Goal: Share content: Share content

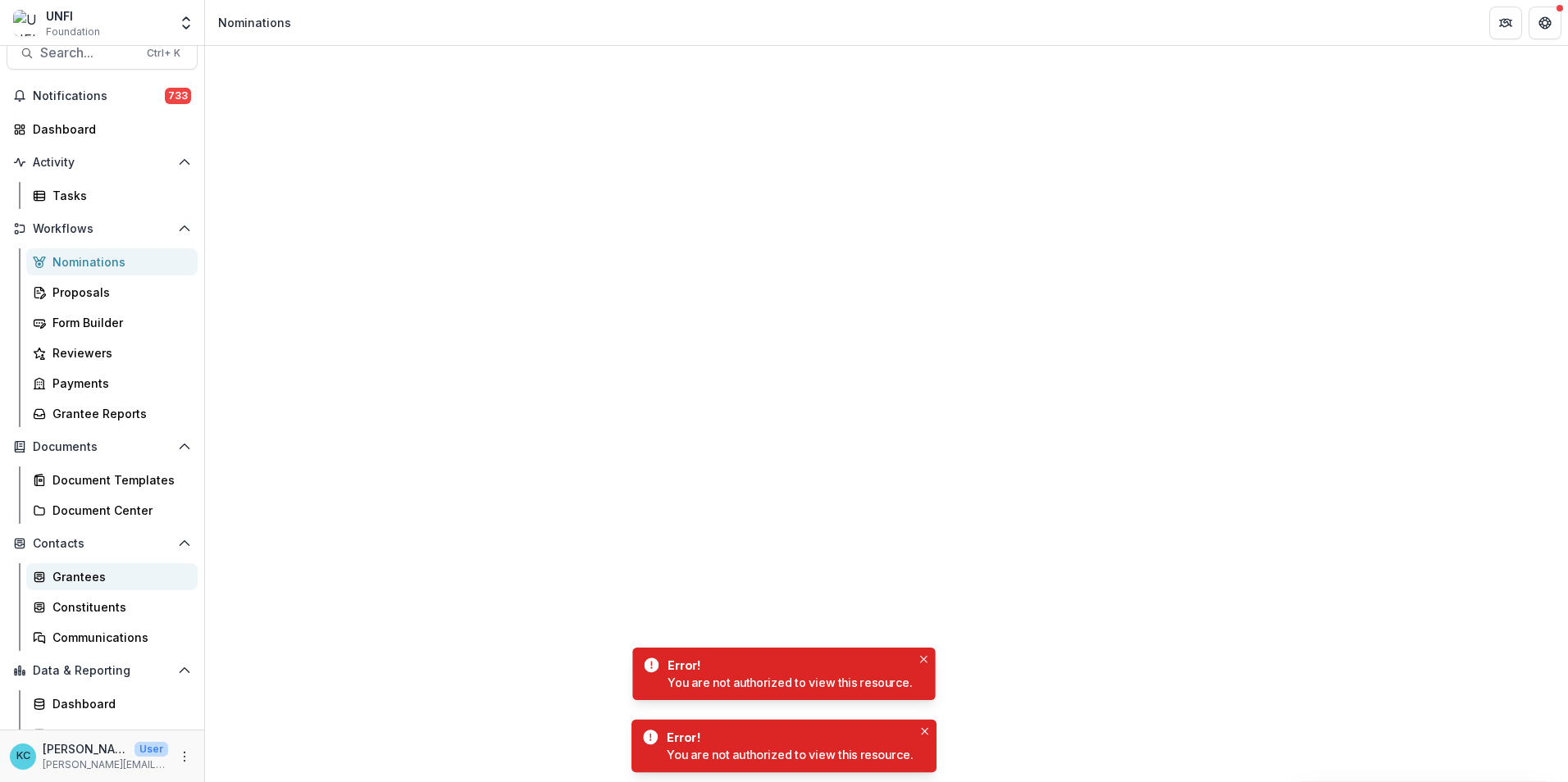
scroll to position [40, 0]
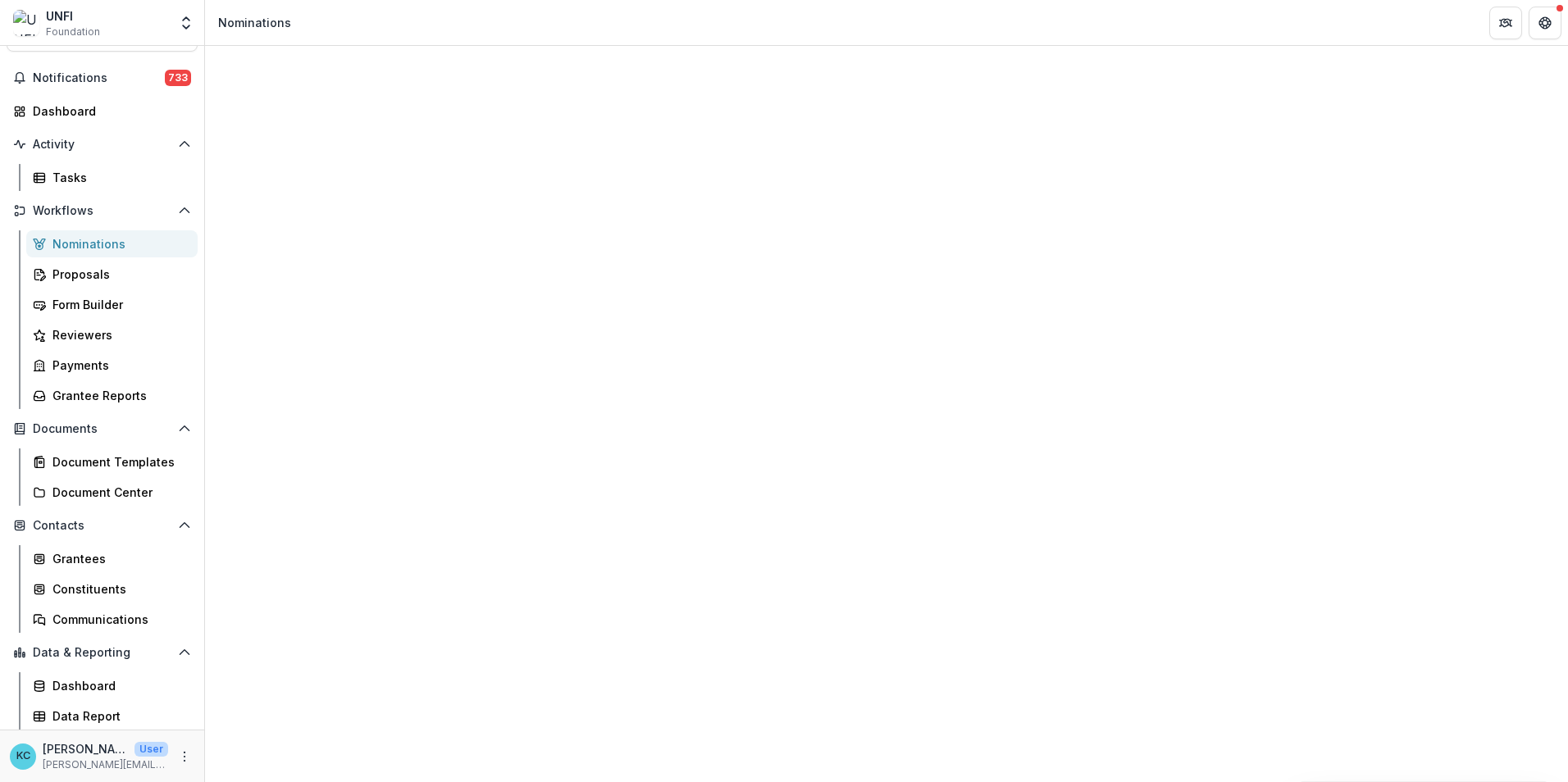
click at [111, 242] on div "Nominations" at bounding box center [119, 244] width 132 height 18
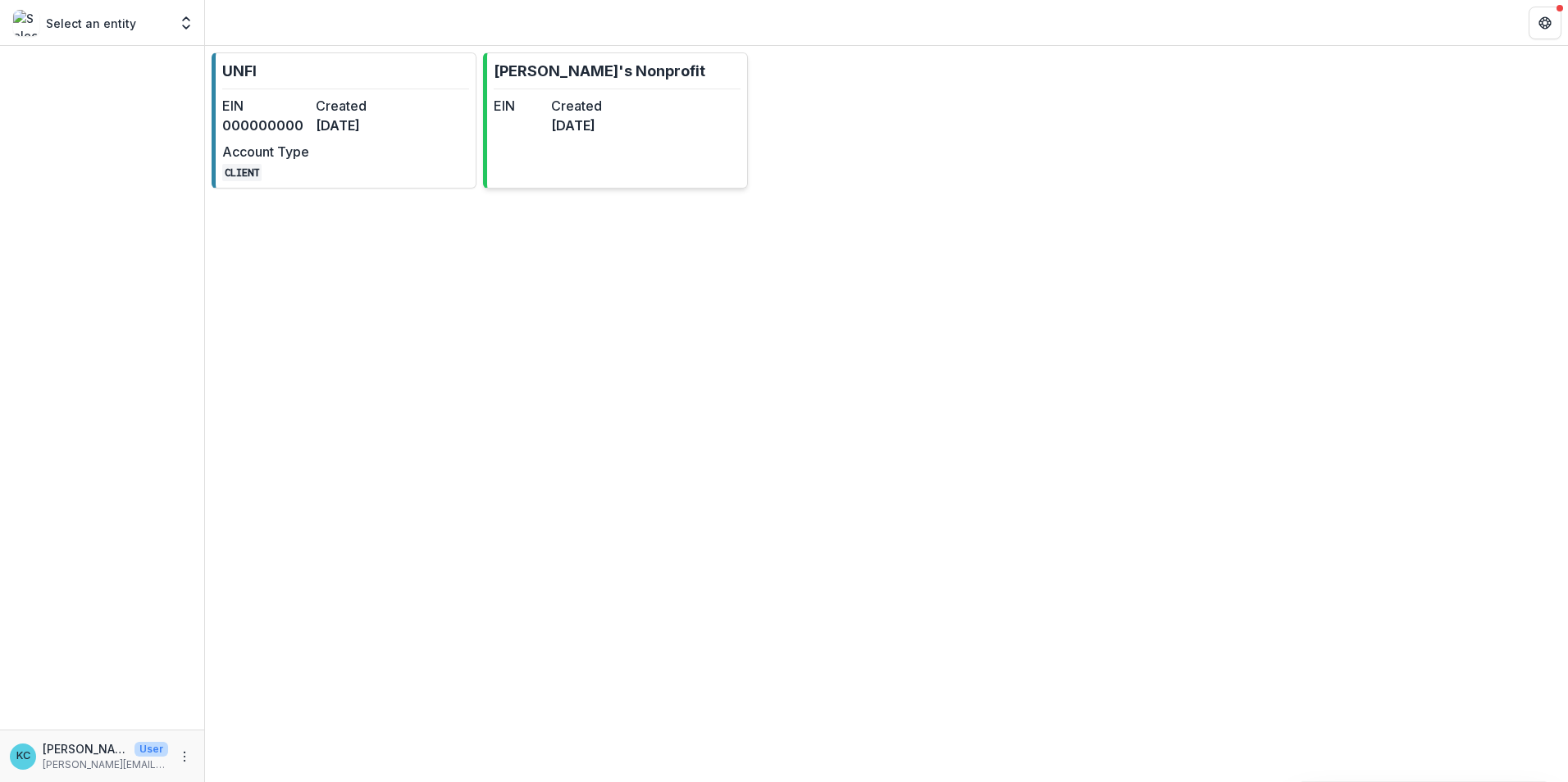
click at [681, 159] on link "[PERSON_NAME]'s Nonprofit EIN Created [DATE]" at bounding box center [615, 120] width 265 height 136
click at [306, 123] on dd "000000000" at bounding box center [266, 125] width 87 height 19
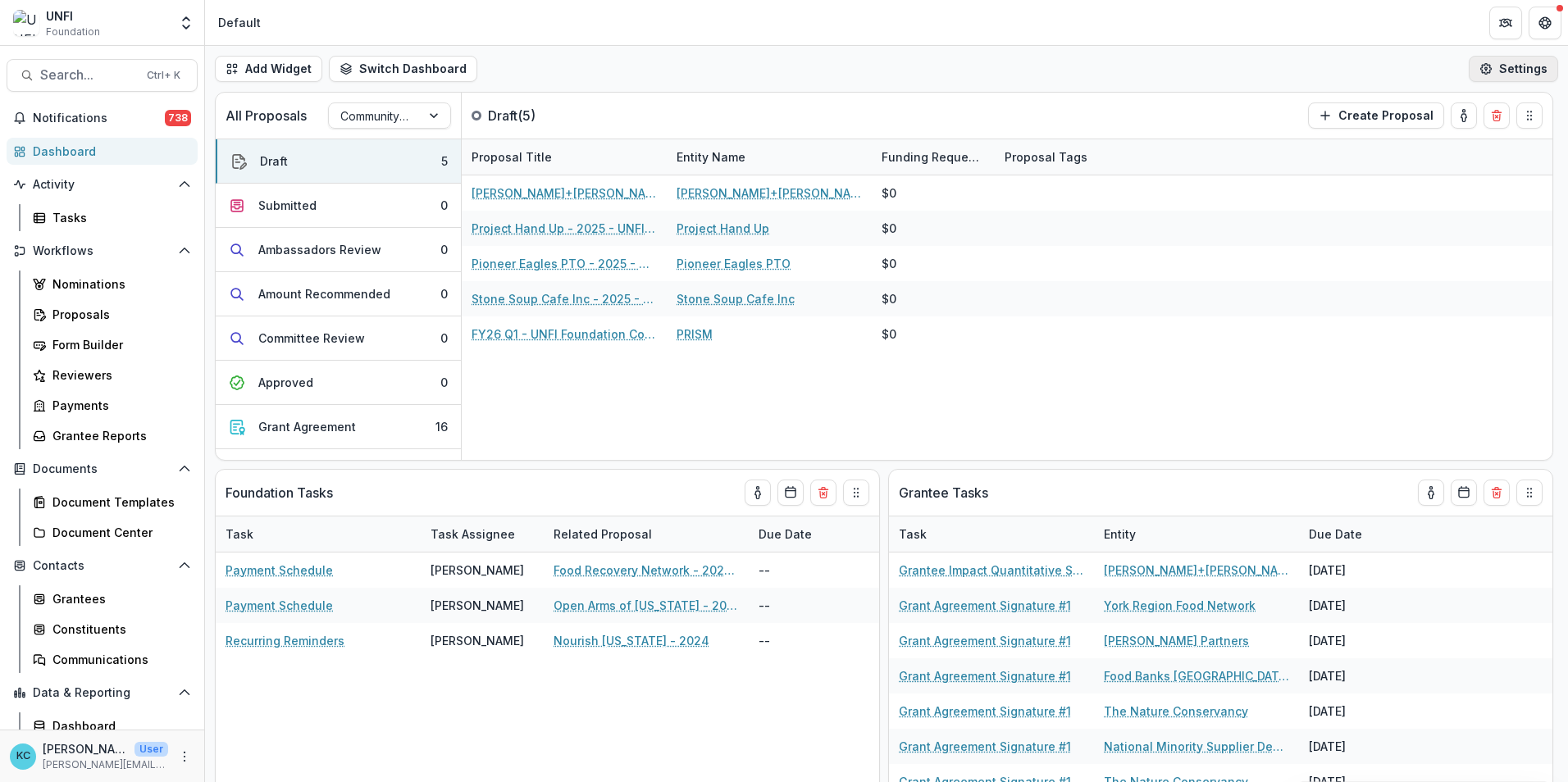
click at [1492, 68] on button "Settings" at bounding box center [1513, 69] width 89 height 26
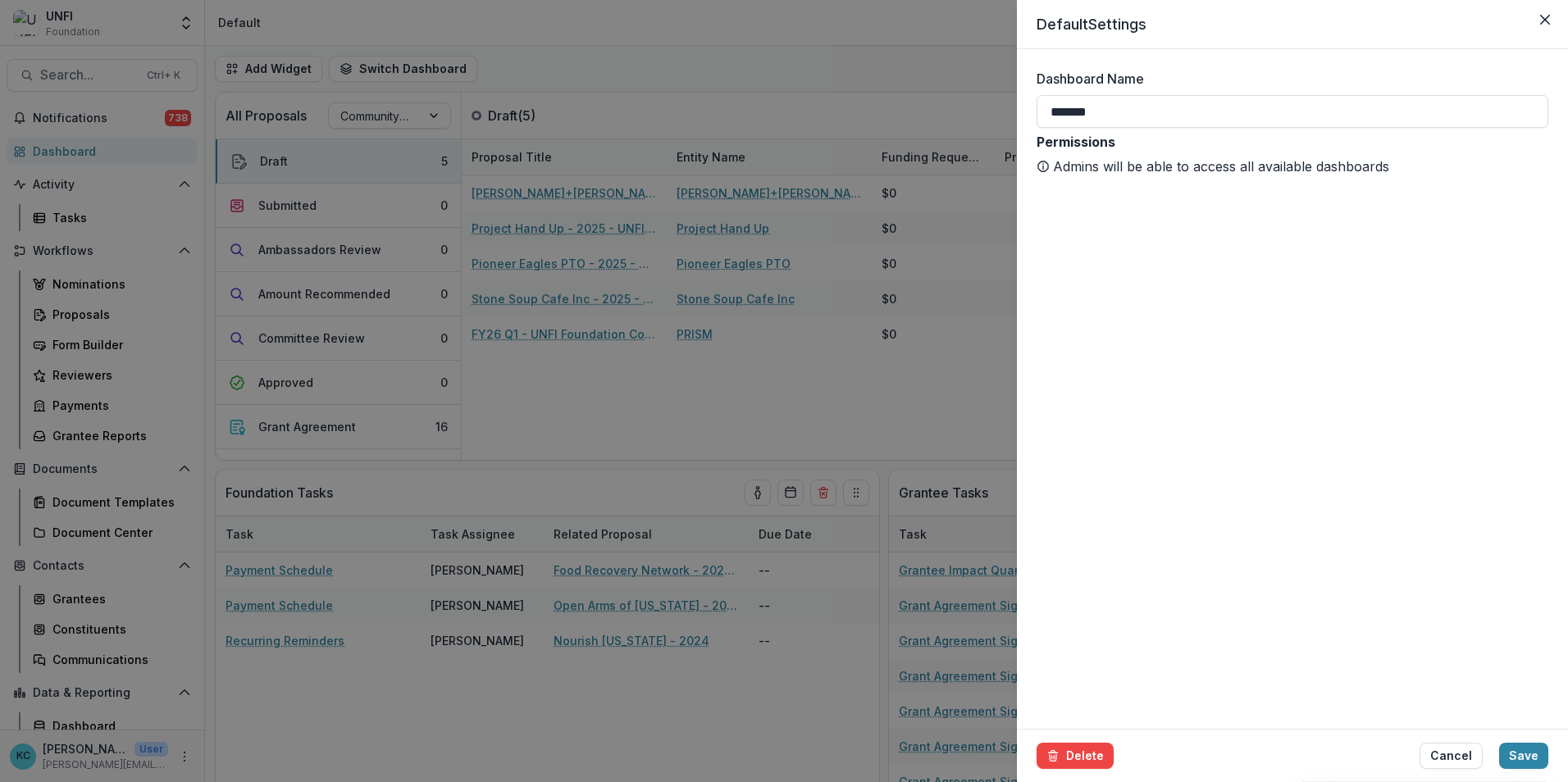
click at [942, 47] on div "Default Settings Dashboard Name ******* Permissions Admins will be able to acce…" at bounding box center [784, 391] width 1568 height 782
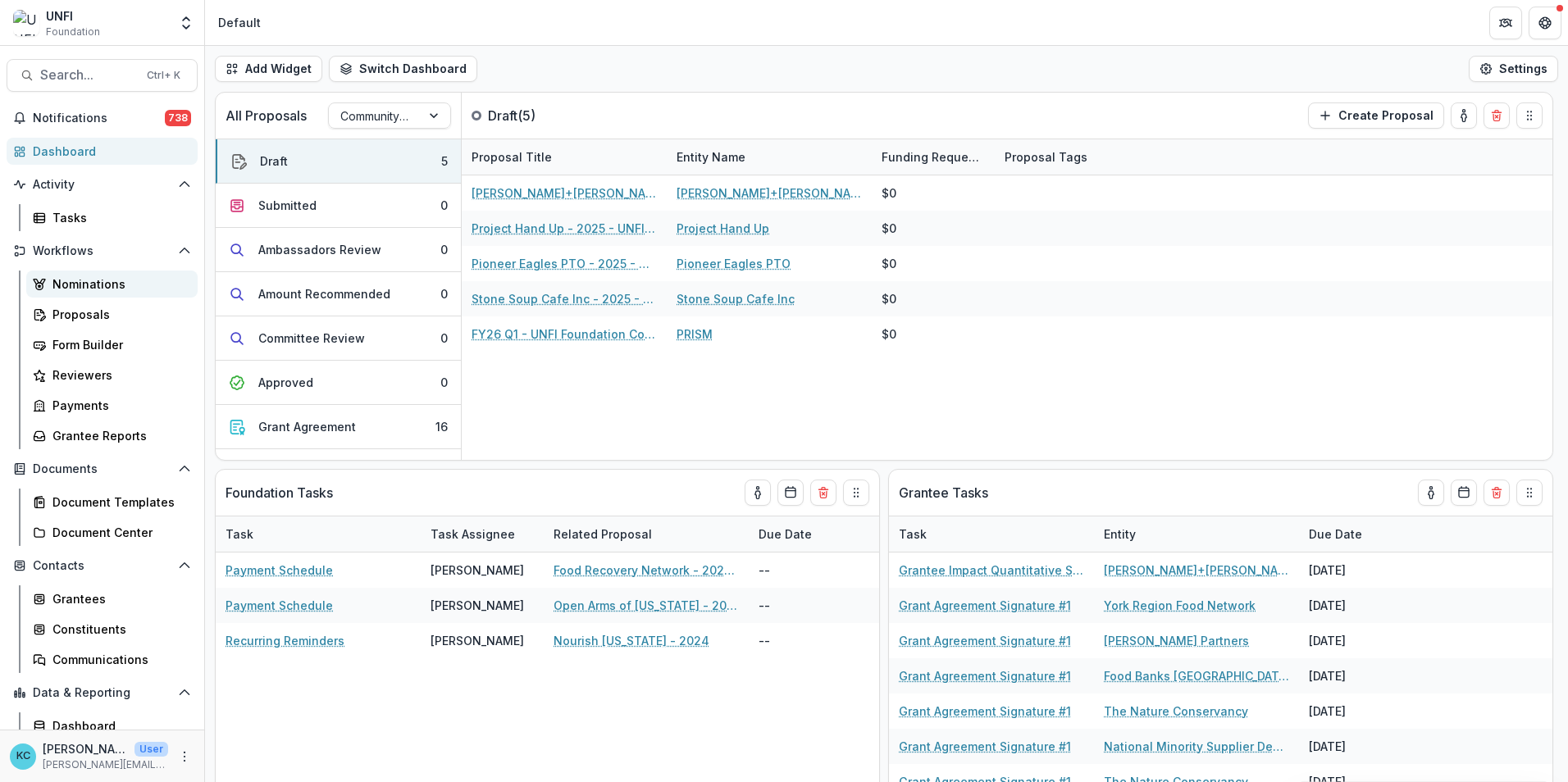
click at [74, 277] on div "Nominations" at bounding box center [119, 284] width 132 height 18
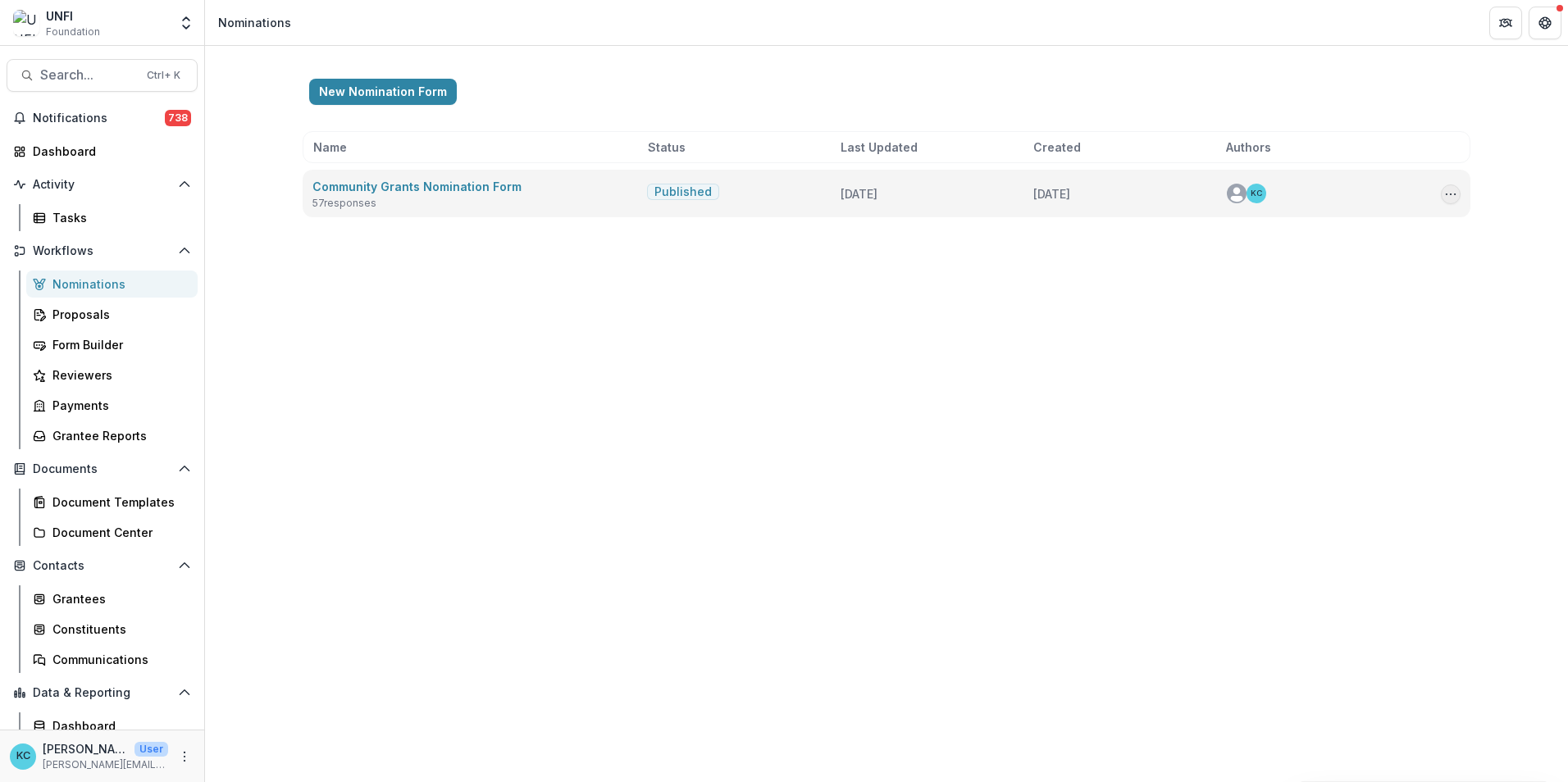
click at [1454, 193] on icon "Options" at bounding box center [1451, 195] width 13 height 13
click at [1367, 225] on button "Copy Public Link" at bounding box center [1368, 228] width 175 height 27
